Goal: Entertainment & Leisure: Consume media (video, audio)

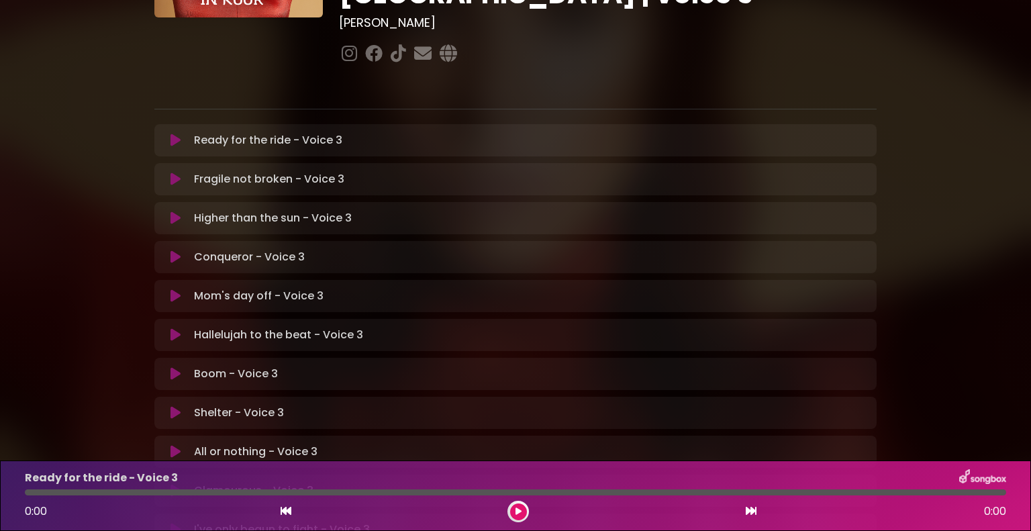
scroll to position [201, 0]
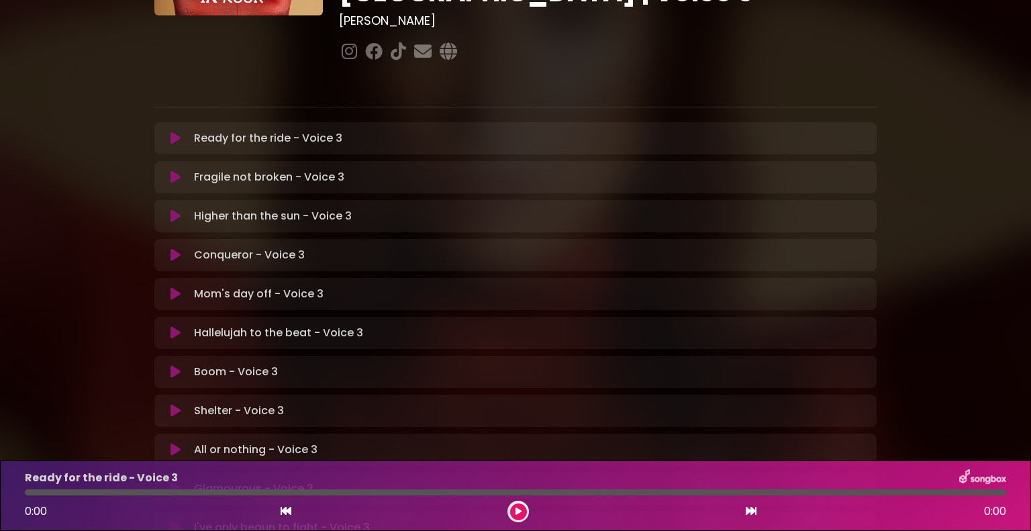
click at [178, 365] on icon at bounding box center [176, 371] width 10 height 13
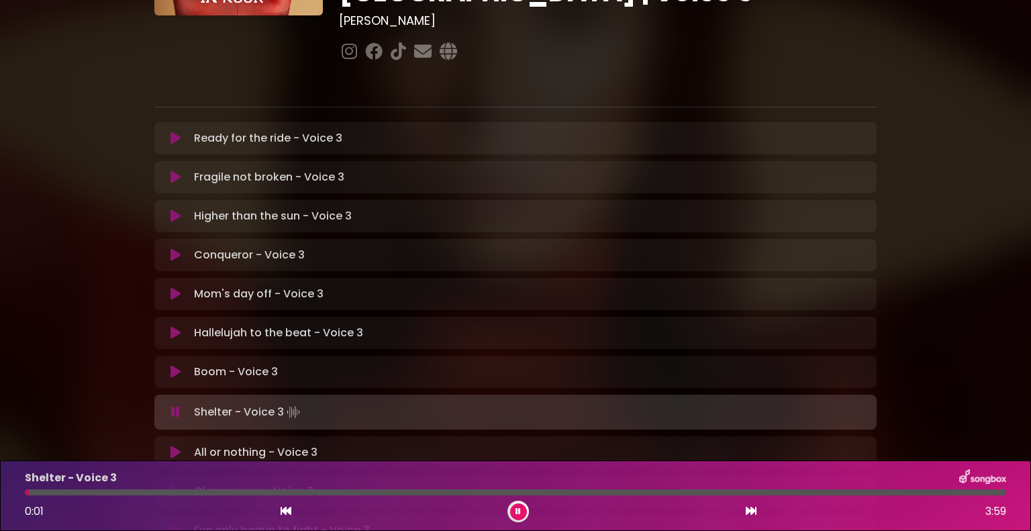
click at [175, 405] on icon at bounding box center [175, 411] width 9 height 13
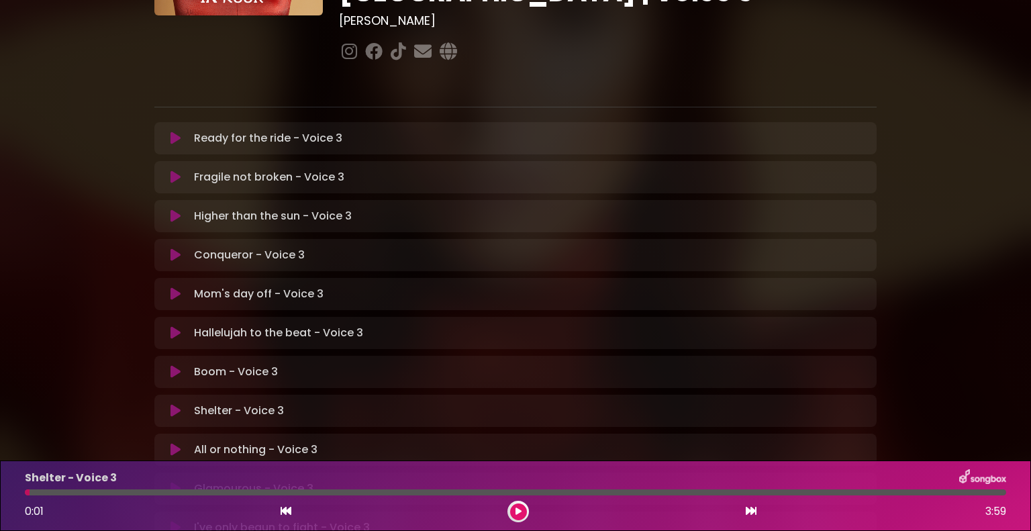
click at [177, 365] on icon at bounding box center [176, 371] width 10 height 13
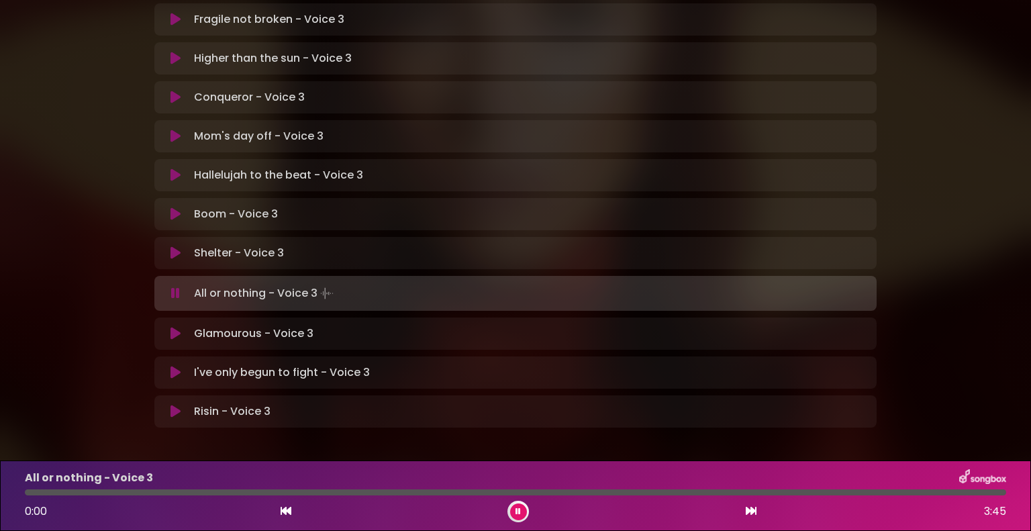
scroll to position [359, 0]
click at [173, 285] on icon at bounding box center [175, 291] width 9 height 13
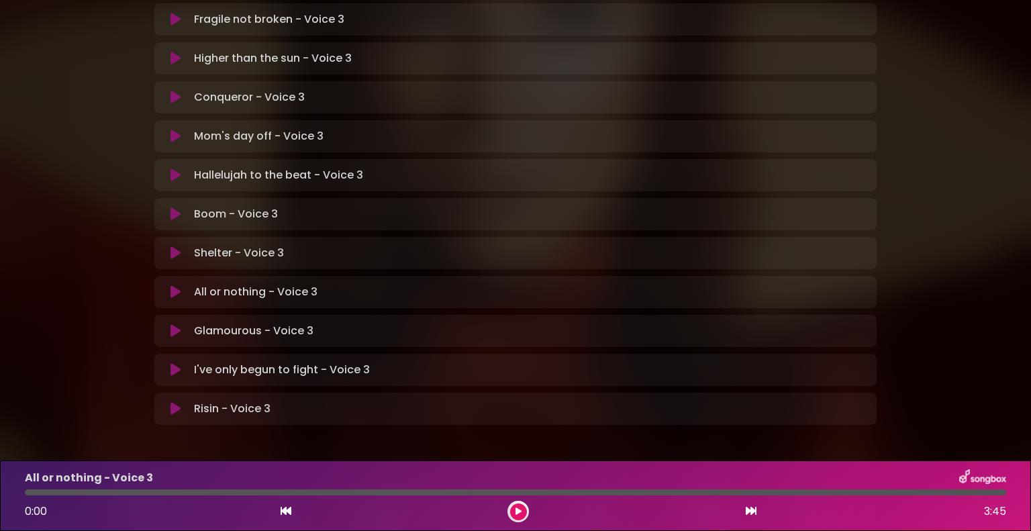
click at [173, 246] on icon at bounding box center [176, 252] width 10 height 13
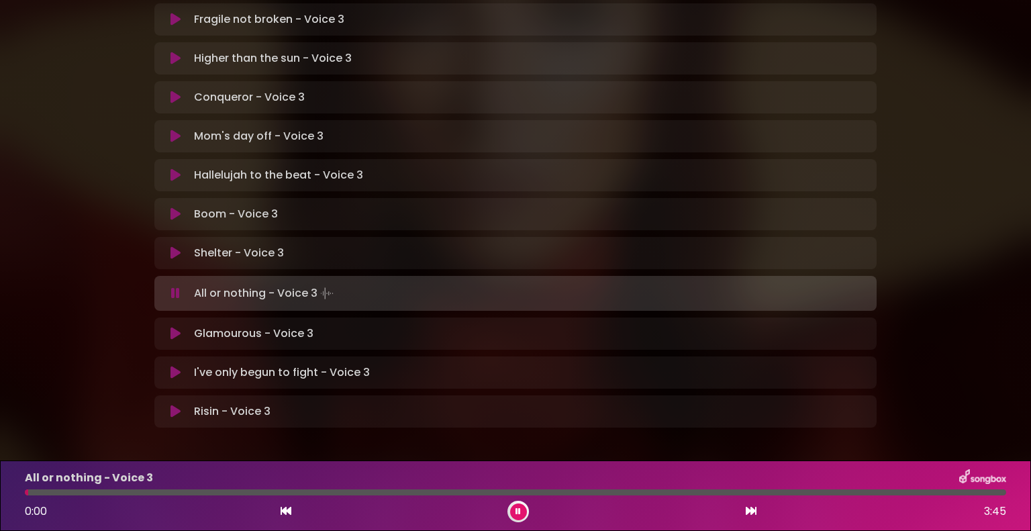
click at [177, 287] on icon at bounding box center [175, 293] width 9 height 13
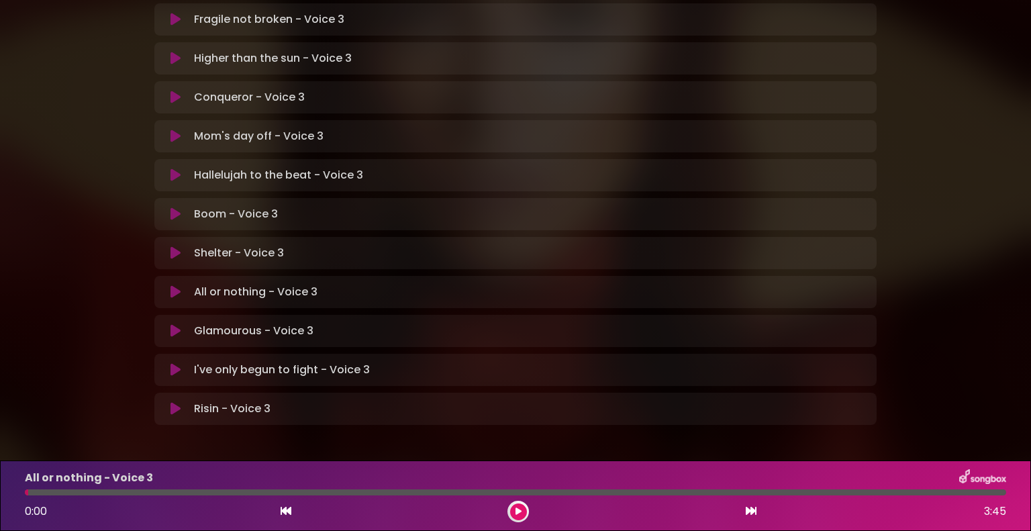
click at [175, 246] on icon at bounding box center [176, 252] width 10 height 13
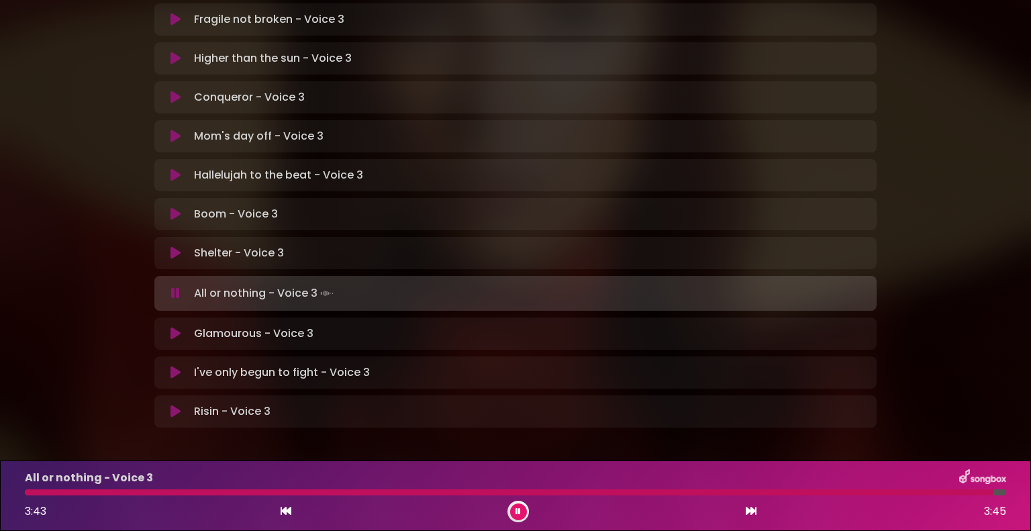
click at [511, 507] on button at bounding box center [518, 511] width 17 height 17
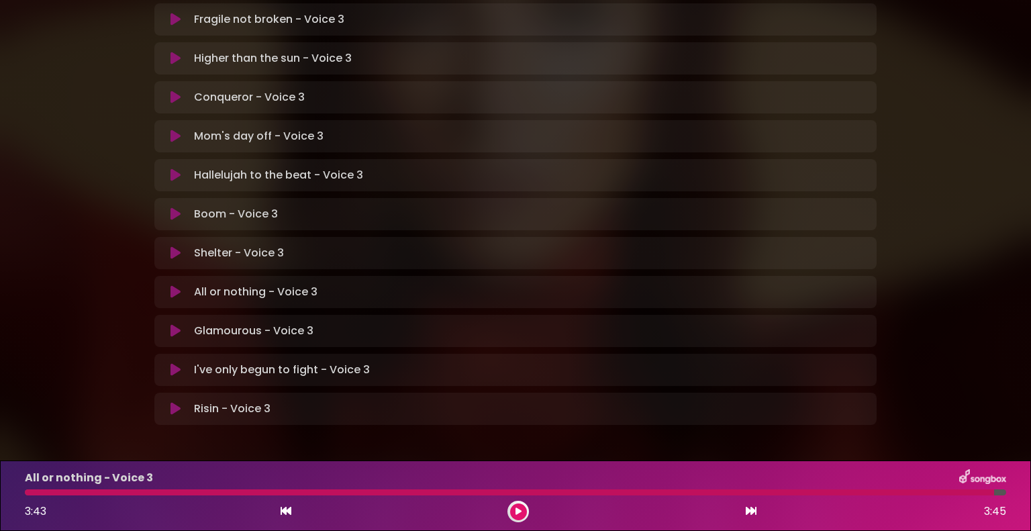
click at [877, 439] on body "× [PERSON_NAME] in Koor | [GEOGRAPHIC_DATA] 1 - [GEOGRAPHIC_DATA] - [GEOGRAPHIC…" at bounding box center [515, 265] width 1031 height 531
